Goal: Task Accomplishment & Management: Manage account settings

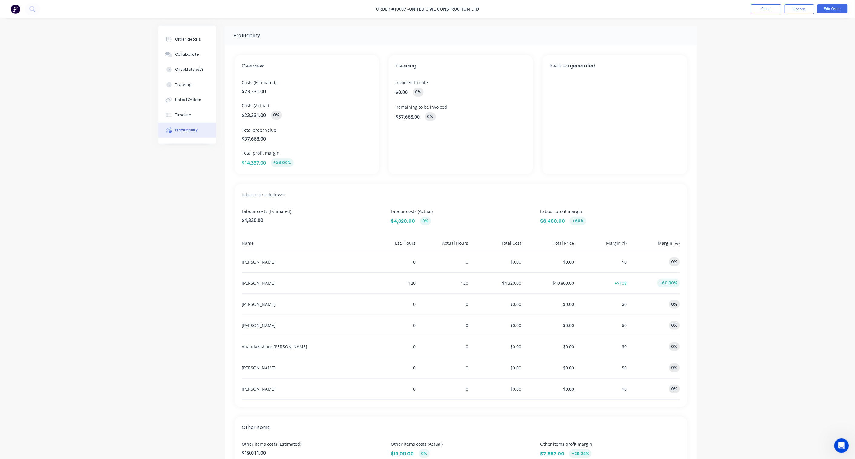
scroll to position [180, 0]
click at [181, 37] on div "Order details" at bounding box center [188, 39] width 26 height 5
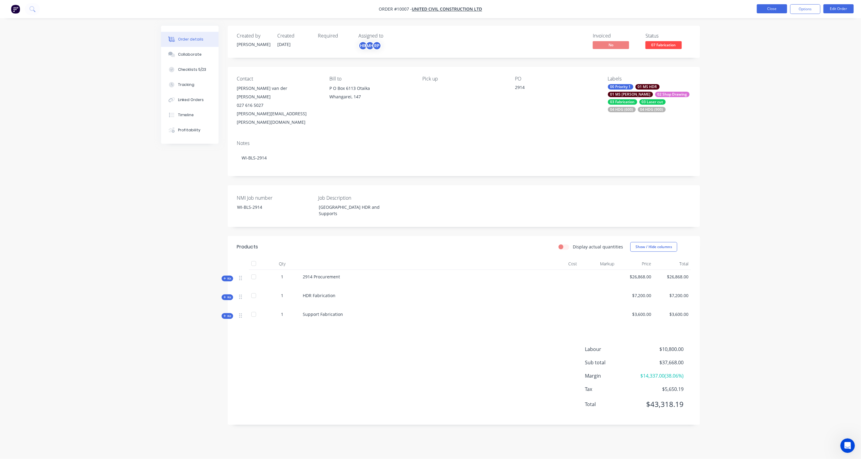
click at [775, 7] on button "Close" at bounding box center [771, 8] width 30 height 9
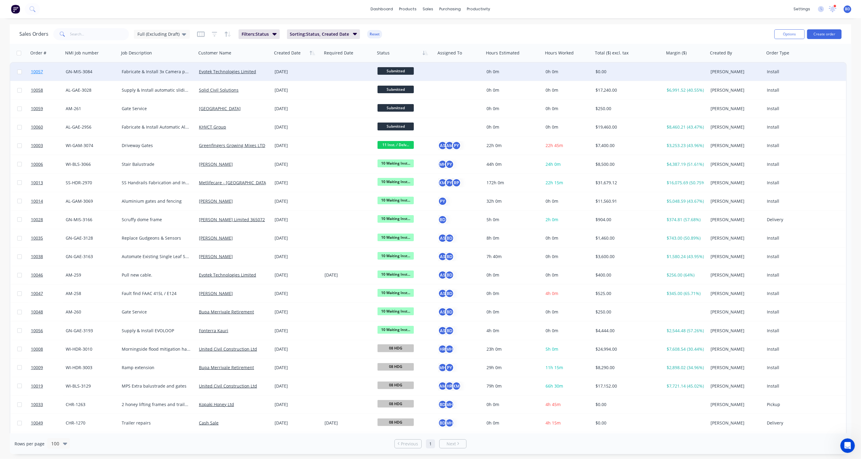
click at [35, 70] on span "10057" at bounding box center [37, 72] width 12 height 6
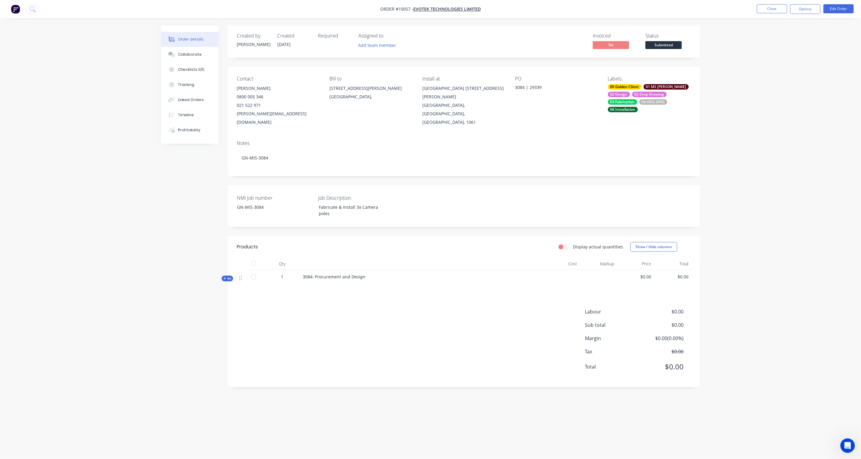
click at [226, 277] on icon at bounding box center [224, 278] width 3 height 3
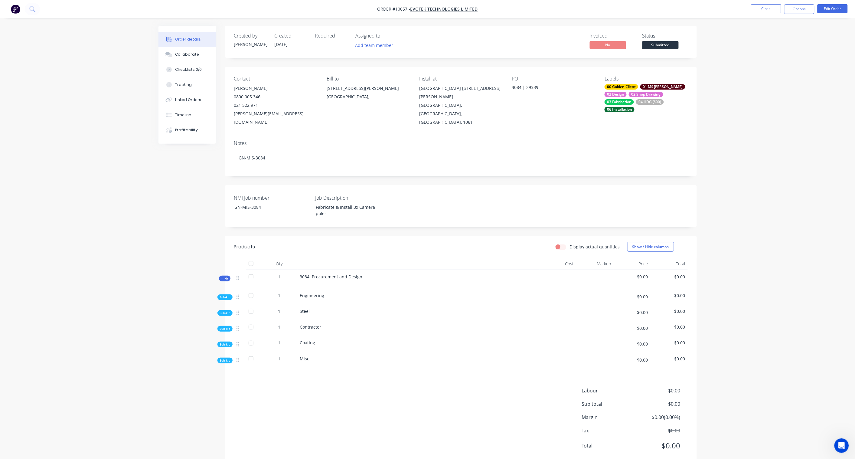
click at [228, 295] on span "Sub-kit" at bounding box center [225, 297] width 10 height 5
click at [221, 295] on span "Sub-kit" at bounding box center [225, 297] width 10 height 5
click at [225, 276] on span "Kit" at bounding box center [225, 278] width 8 height 5
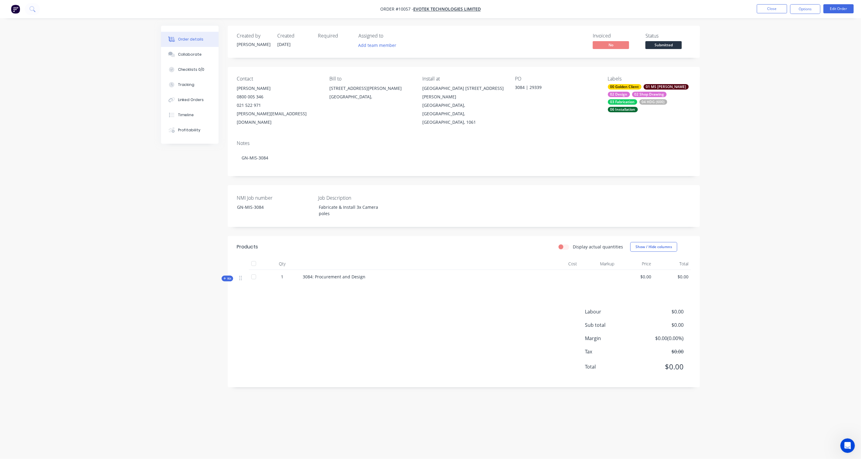
click at [225, 277] on icon at bounding box center [224, 278] width 2 height 2
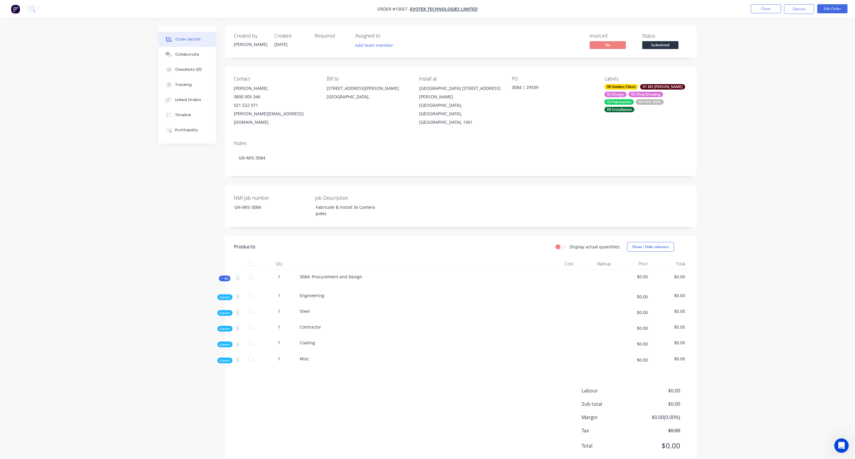
click at [225, 285] on div "Qty Cost Markup Price Total Kit 1 3084: Procurement and Design $0.00 $0.00 Sub-…" at bounding box center [461, 313] width 472 height 110
click at [225, 295] on span "Sub-kit" at bounding box center [225, 297] width 10 height 5
click at [840, 10] on button "Edit Order" at bounding box center [833, 8] width 30 height 9
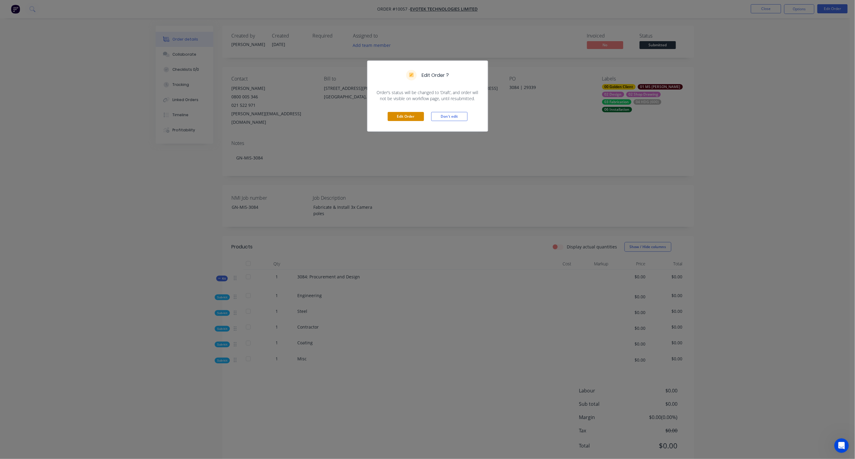
click at [397, 116] on button "Edit Order" at bounding box center [406, 116] width 36 height 9
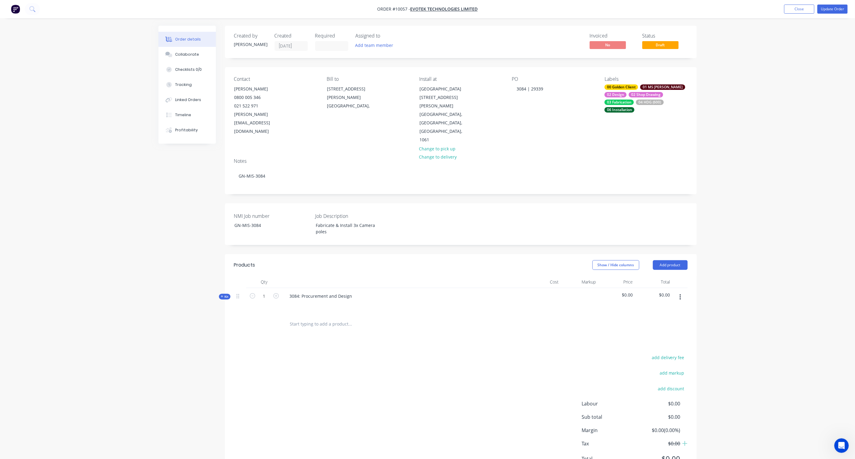
click at [222, 295] on icon at bounding box center [222, 296] width 3 height 3
click at [226, 333] on span "Sub-kit" at bounding box center [225, 335] width 10 height 5
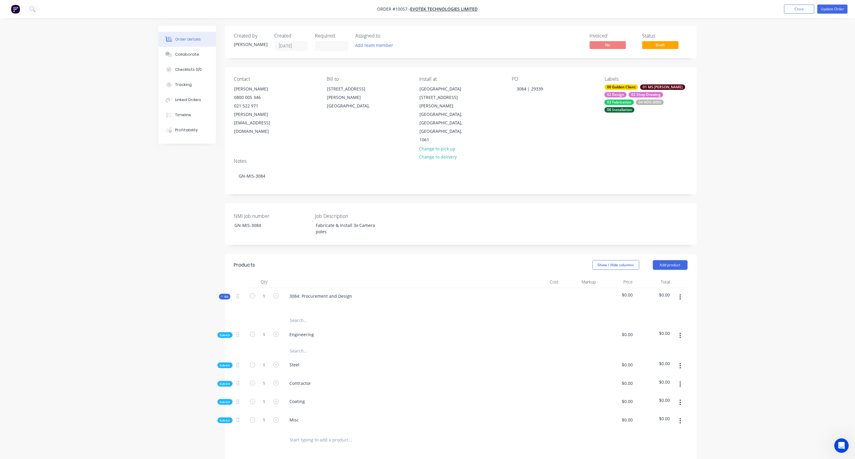
click at [681, 333] on icon "button" at bounding box center [680, 335] width 1 height 5
click at [657, 347] on div "Add product to kit" at bounding box center [659, 351] width 47 height 9
click at [655, 371] on div "Product catalogue" at bounding box center [659, 375] width 47 height 9
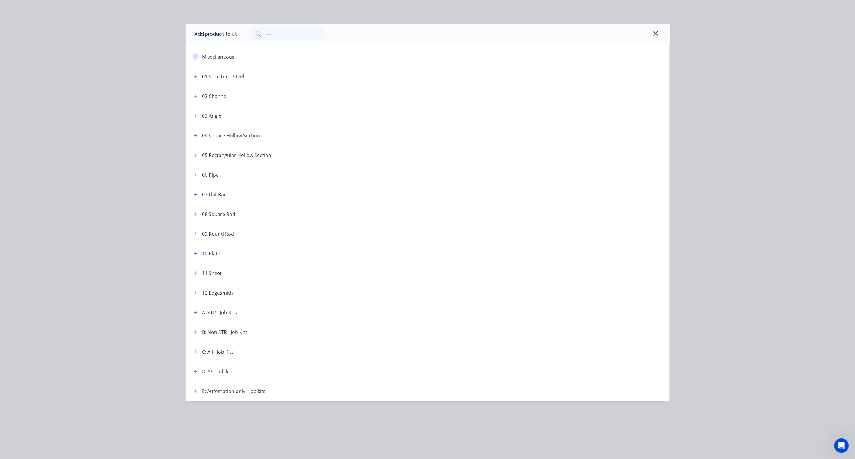
click at [196, 56] on icon "button" at bounding box center [196, 57] width 4 height 4
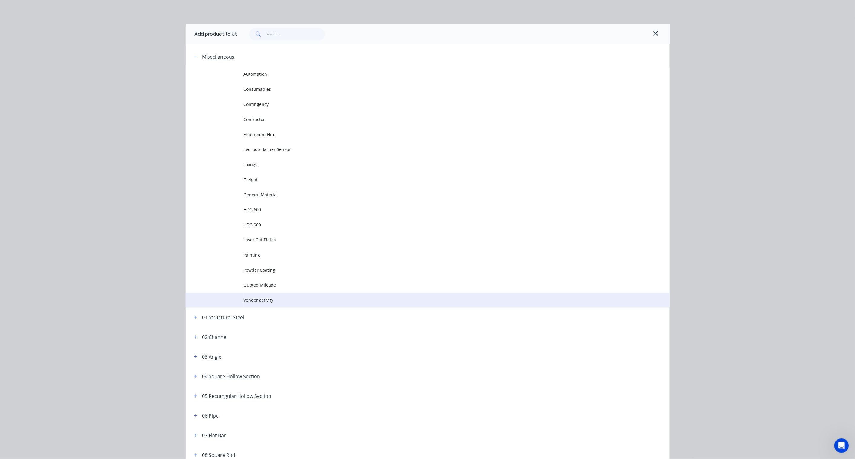
click at [274, 304] on td "Vendor activity" at bounding box center [457, 300] width 426 height 15
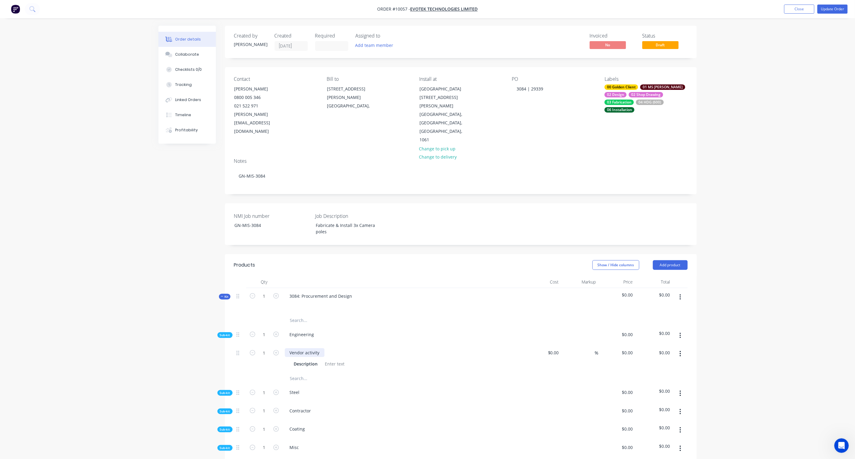
click at [304, 348] on div "Vendor activity" at bounding box center [305, 352] width 40 height 9
drag, startPoint x: 319, startPoint y: 328, endPoint x: 279, endPoint y: 327, distance: 39.9
click at [279, 345] on div "1 Vendor activity Description $0.00 $0.00 % $0.00 $0.00 $0.00 $0.00" at bounding box center [461, 359] width 454 height 28
paste div
click at [332, 359] on div at bounding box center [335, 363] width 25 height 9
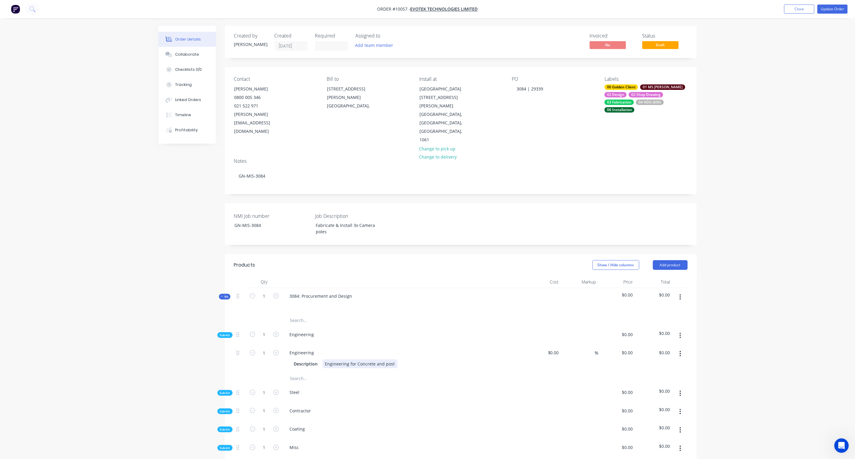
click at [385, 359] on div "Engineering for Concrete and post" at bounding box center [360, 363] width 75 height 9
click at [436, 348] on div "Engineering" at bounding box center [403, 352] width 237 height 9
drag, startPoint x: 313, startPoint y: 328, endPoint x: 251, endPoint y: 322, distance: 63.2
click at [251, 345] on div "1 Engineering Description Engineering for Concrete and Post $0.00 $0.00 % $0.00…" at bounding box center [461, 359] width 454 height 28
click at [205, 329] on div "Created by [PERSON_NAME] Created [DATE] Required Assigned to Add team member In…" at bounding box center [428, 329] width 539 height 606
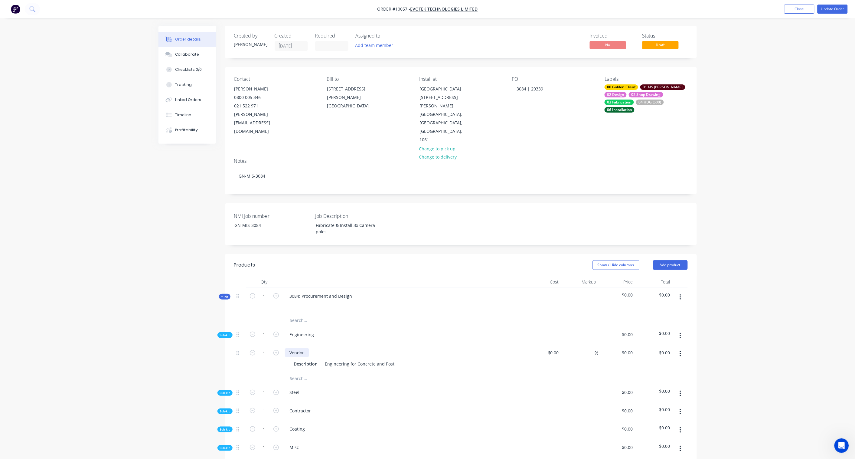
click at [309, 348] on div "Vendor" at bounding box center [297, 352] width 24 height 9
drag, startPoint x: 319, startPoint y: 328, endPoint x: 305, endPoint y: 326, distance: 14.0
click at [305, 348] on div "Vendor Ctiviy" at bounding box center [303, 352] width 36 height 9
click at [125, 326] on div "Order details Collaborate Checklists 0/0 Tracking Linked Orders Timeline Profit…" at bounding box center [427, 316] width 855 height 632
click at [840, 443] on icon "Open Intercom Messenger" at bounding box center [841, 445] width 10 height 10
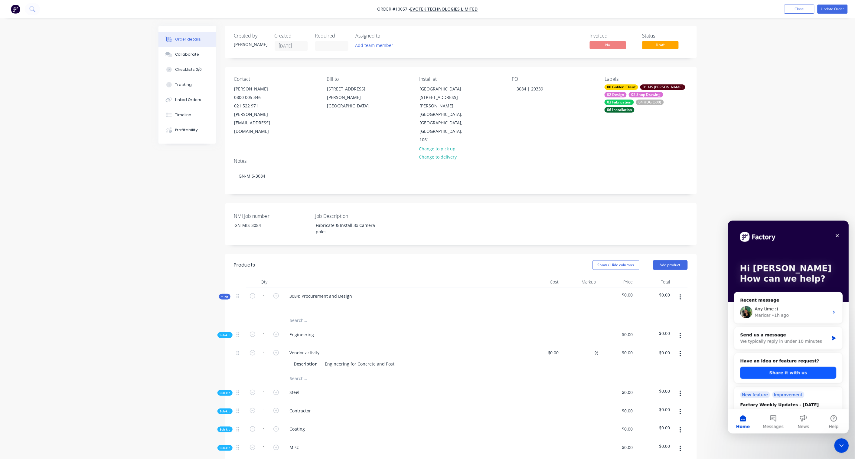
click at [810, 373] on button "Share it with us" at bounding box center [788, 372] width 96 height 12
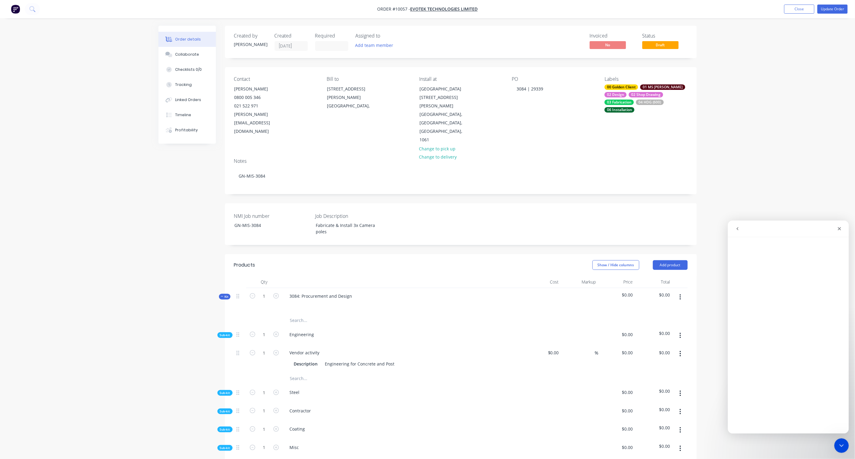
click at [736, 228] on icon "go back" at bounding box center [737, 228] width 5 height 5
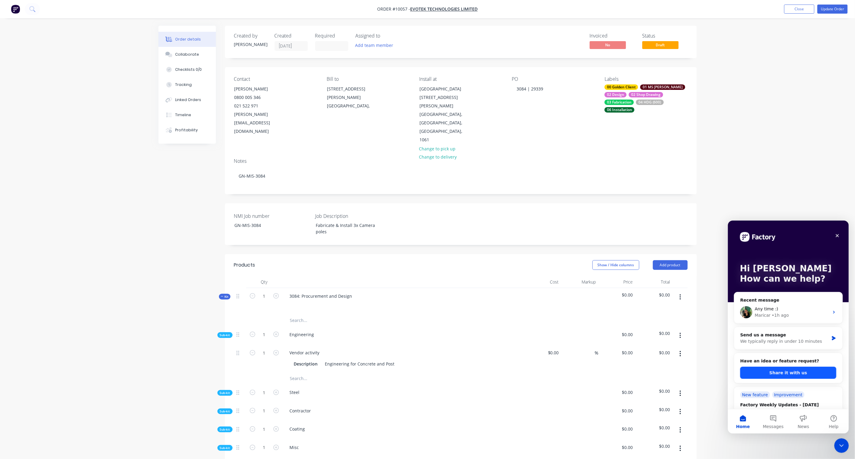
click at [783, 372] on button "Share it with us" at bounding box center [788, 372] width 96 height 12
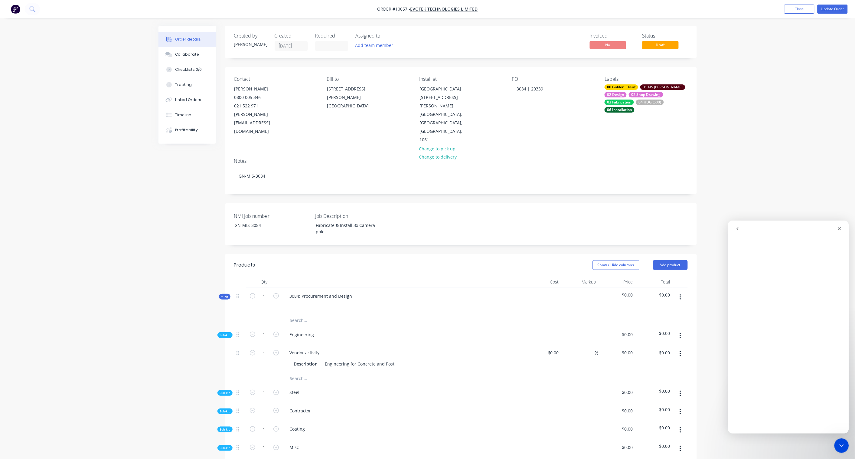
click at [738, 226] on icon "go back" at bounding box center [737, 228] width 5 height 5
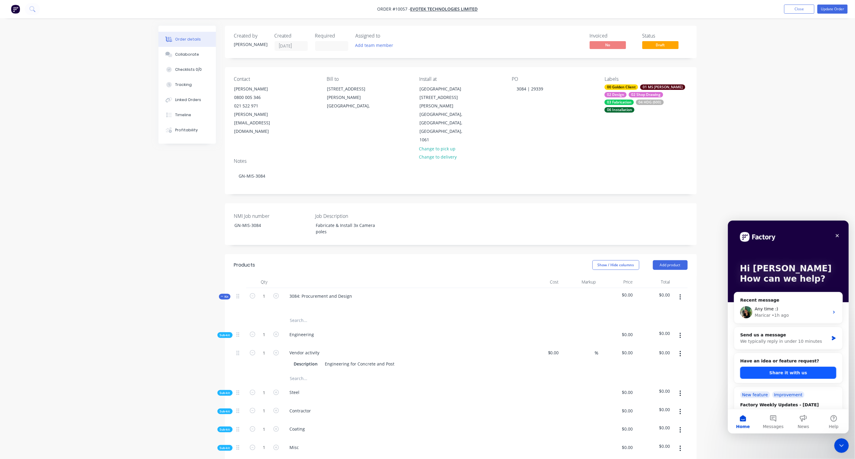
click at [796, 373] on button "Share it with us" at bounding box center [788, 372] width 96 height 12
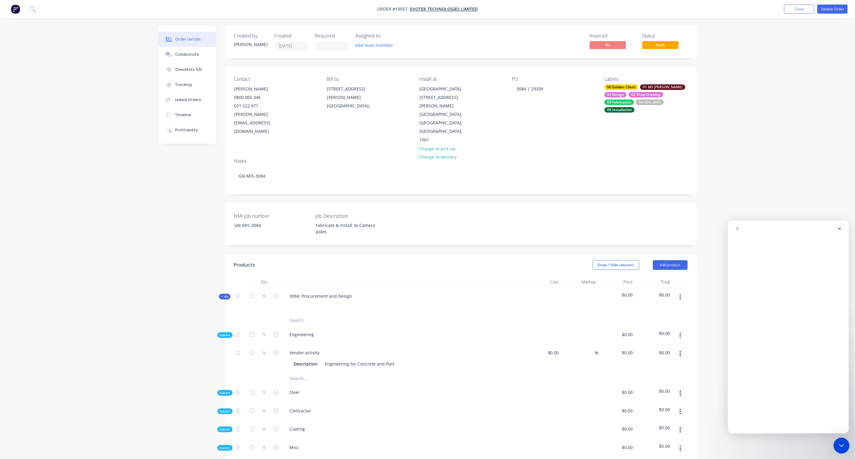
click at [841, 444] on icon "Close Intercom Messenger" at bounding box center [840, 444] width 7 height 7
click at [556, 348] on input at bounding box center [558, 352] width 7 height 9
type input "$1,250.00"
click at [733, 321] on div "Order details Collaborate Checklists 0/0 Tracking Linked Orders Timeline Profit…" at bounding box center [427, 316] width 855 height 632
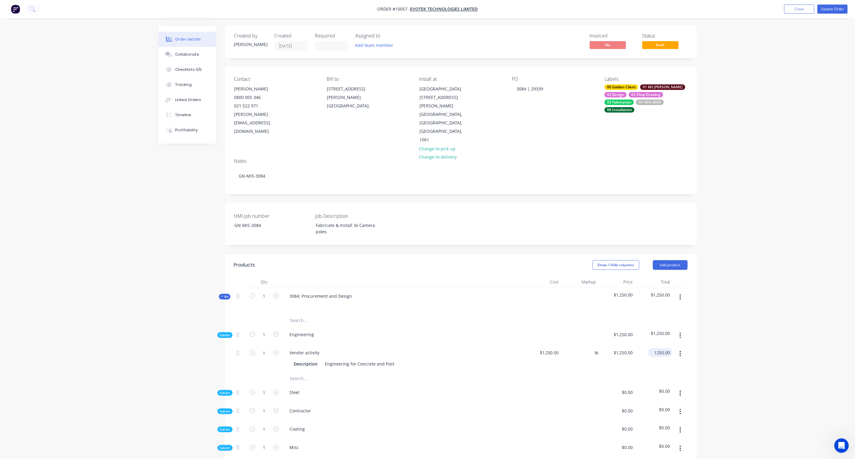
click at [666, 348] on input "1250.00" at bounding box center [662, 352] width 22 height 9
paste input "923.08"
type input "1923.08"
type input "53.85"
type input "$1,923.08"
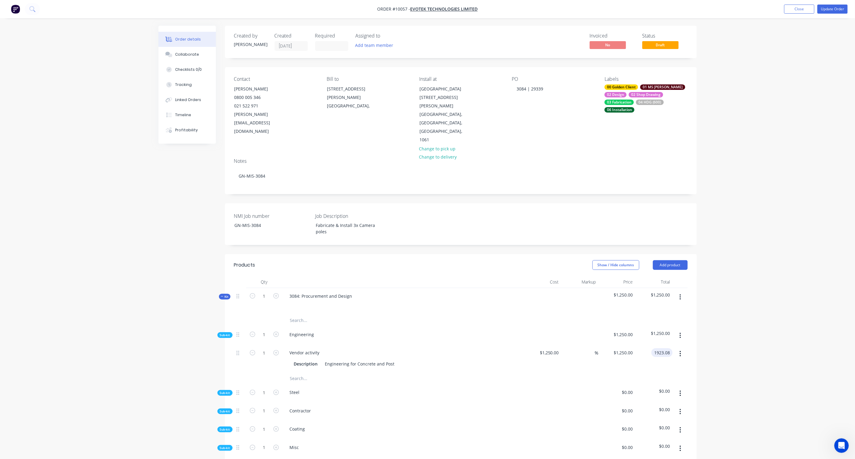
type input "$1,923.08"
click at [724, 316] on div "Order details Collaborate Checklists 0/0 Tracking Linked Orders Timeline Profit…" at bounding box center [427, 316] width 855 height 632
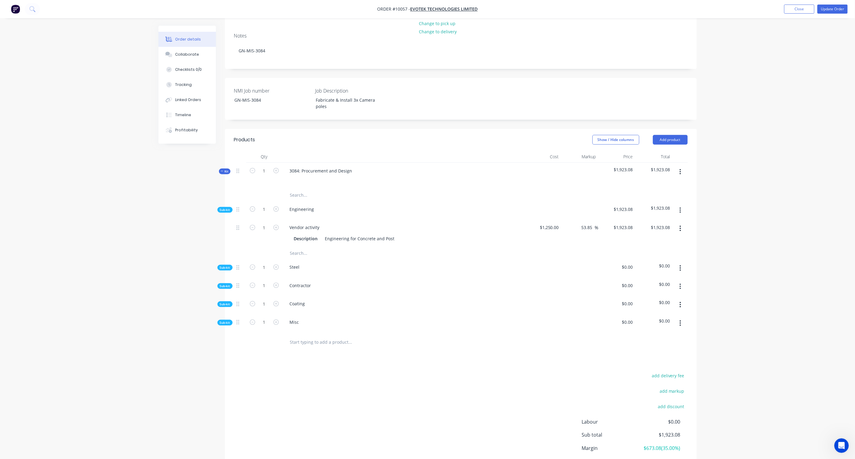
scroll to position [134, 0]
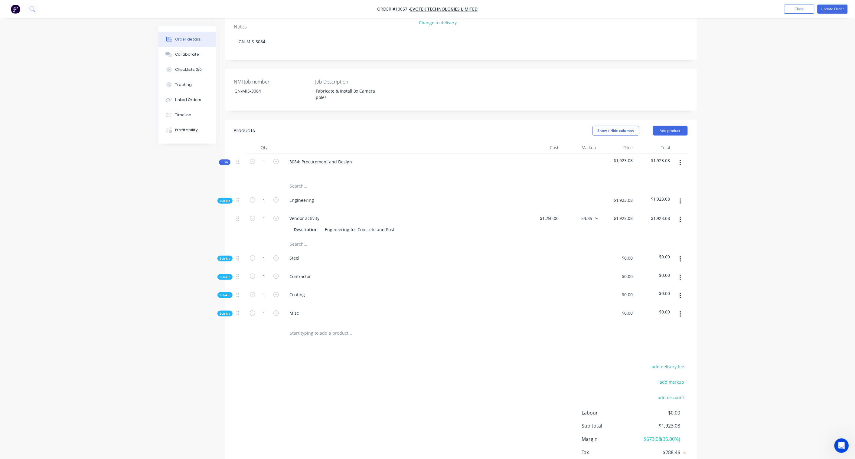
click at [219, 274] on div "Sub-kit" at bounding box center [225, 277] width 15 height 6
click at [678, 272] on button "button" at bounding box center [681, 277] width 14 height 11
click at [661, 289] on div "Add product to kit" at bounding box center [659, 293] width 47 height 9
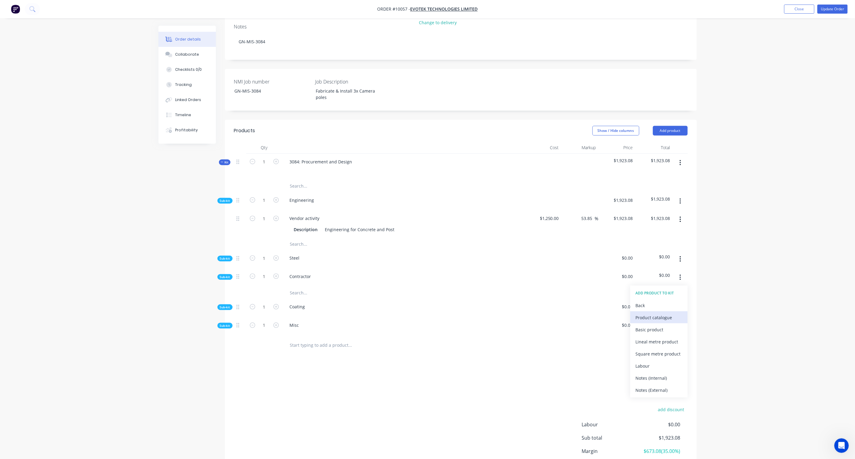
click at [655, 313] on div "Product catalogue" at bounding box center [659, 317] width 47 height 9
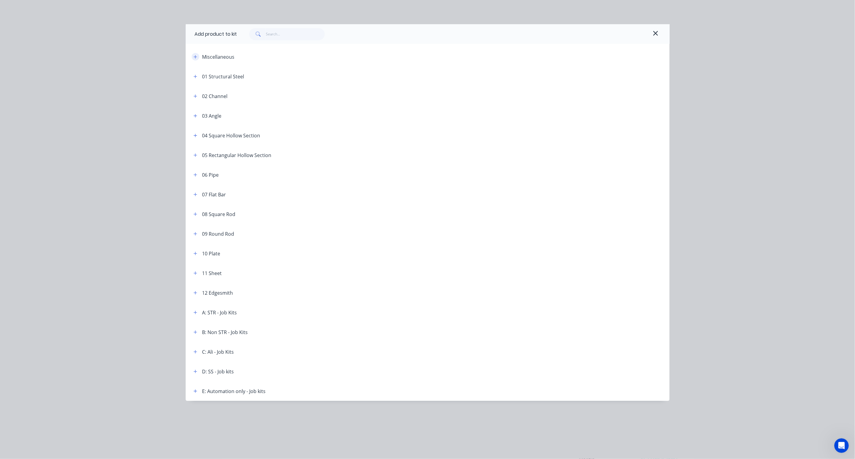
click at [196, 58] on icon "button" at bounding box center [196, 57] width 4 height 4
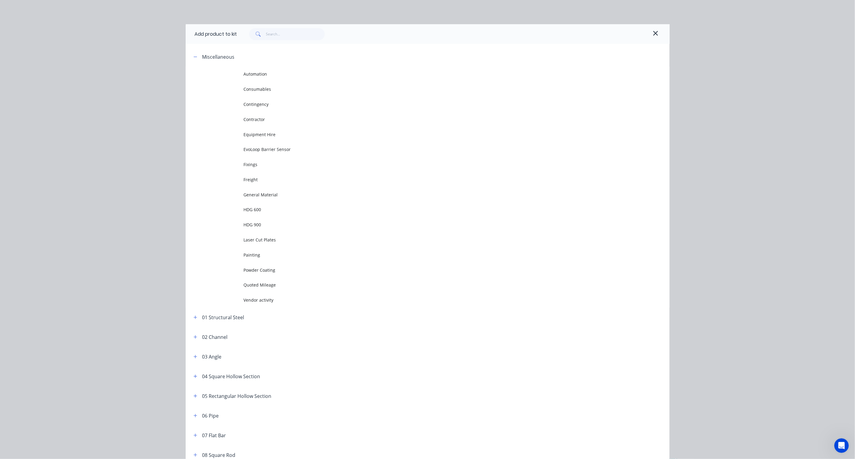
click at [254, 118] on span "Contractor" at bounding box center [414, 119] width 341 height 6
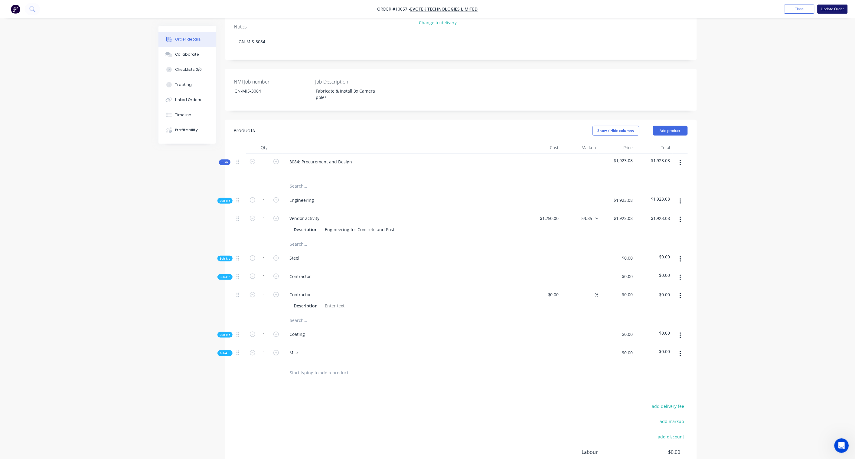
click at [841, 10] on button "Update Order" at bounding box center [833, 9] width 30 height 9
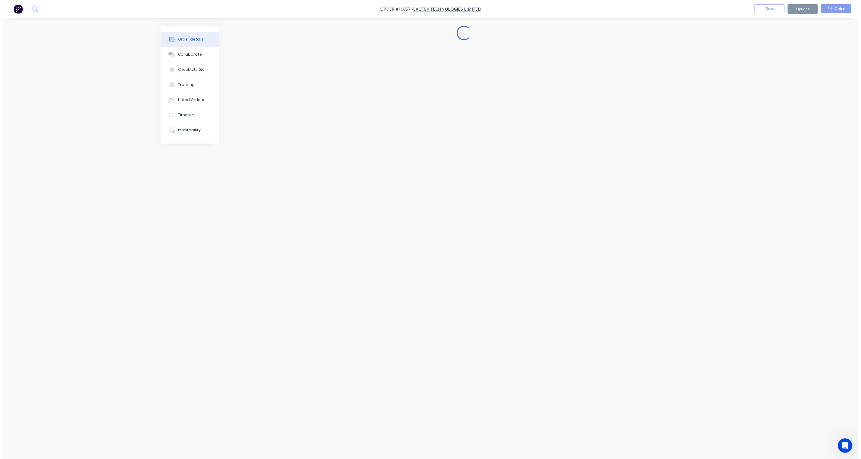
scroll to position [0, 0]
